Goal: Transaction & Acquisition: Purchase product/service

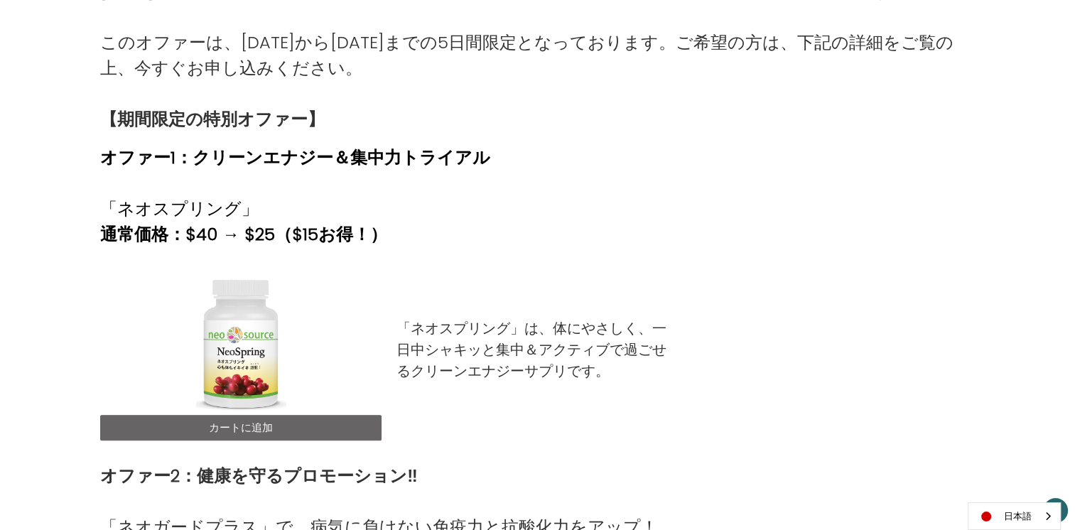
scroll to position [426, 0]
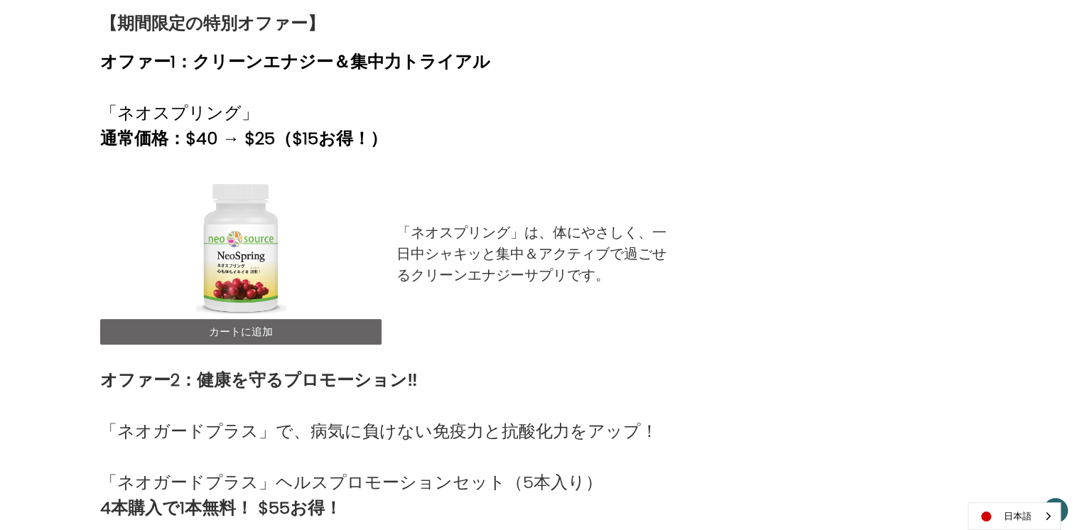
click at [239, 256] on div at bounding box center [240, 248] width 281 height 142
click at [477, 272] on div "「ネオスプリング」は、体にやさしく、一日中シャキッと集中＆アクティブで過ごせるクリーンエナジーサプリです。" at bounding box center [538, 248] width 296 height 142
click at [492, 222] on p "「ネオスプリング」は、体にやさしく、一日中シャキッと集中＆アクティブで過ごせるクリーンエナジーサプリです。" at bounding box center [537, 254] width 281 height 64
click at [196, 127] on strong "通常価格：$40 → $25（$15お得！）" at bounding box center [243, 138] width 287 height 23
click at [162, 100] on p "「ネオスプリング」" at bounding box center [295, 113] width 390 height 26
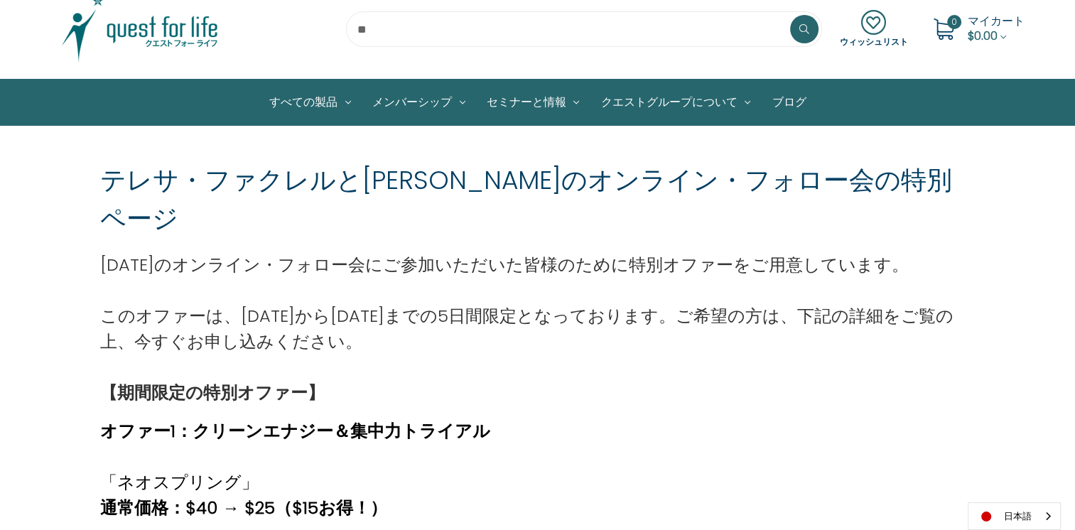
scroll to position [0, 0]
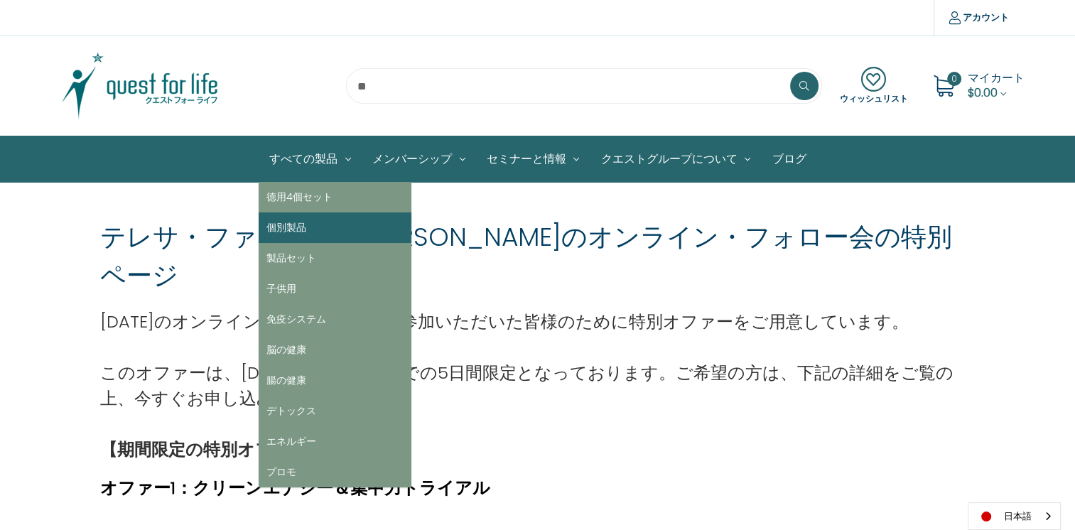
click at [309, 230] on link "個別製品" at bounding box center [335, 228] width 153 height 31
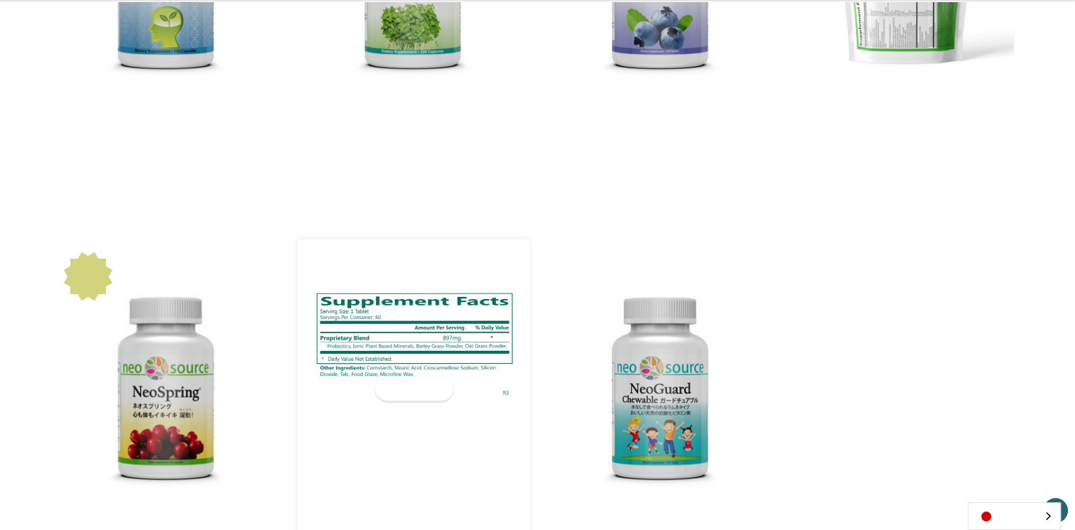
scroll to position [498, 0]
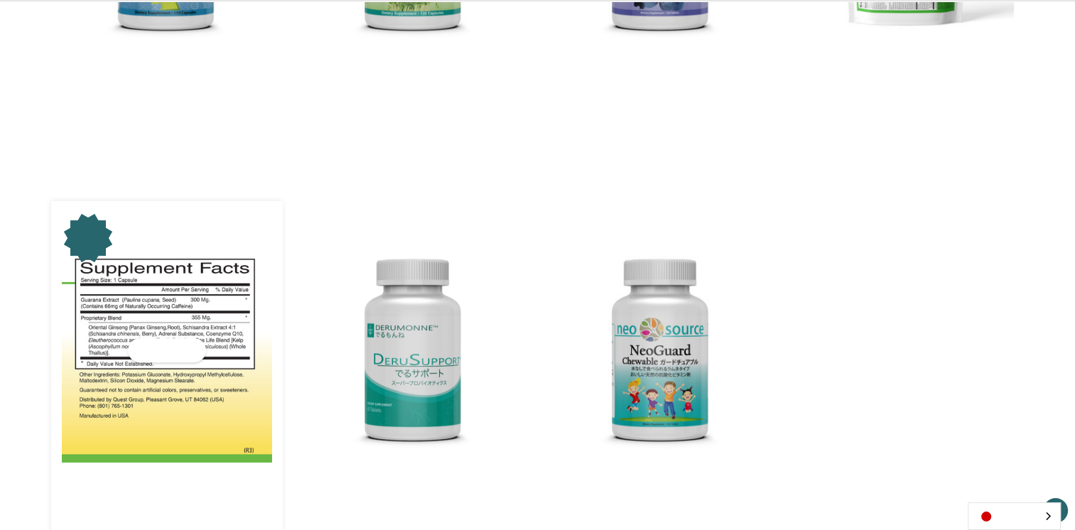
click at [165, 385] on img "NeoSpring,Was:$40.00,\aNow:$25.00\a" at bounding box center [167, 350] width 211 height 225
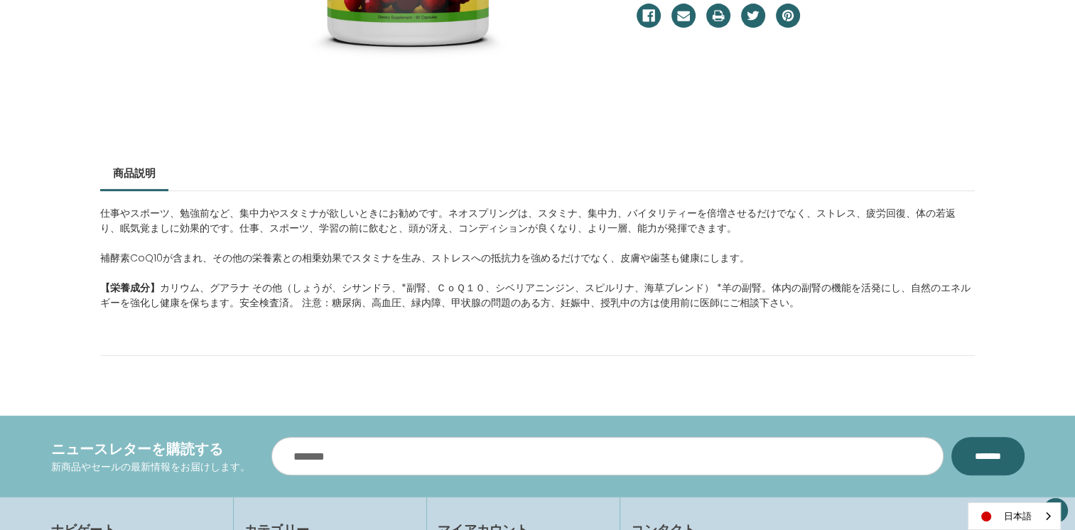
scroll to position [569, 0]
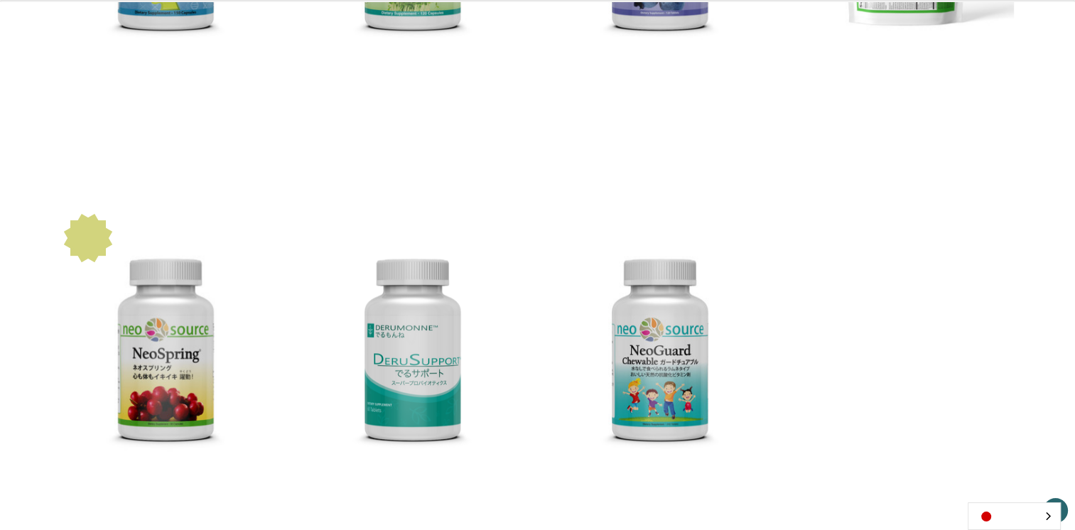
scroll to position [498, 0]
